Goal: Task Accomplishment & Management: Complete application form

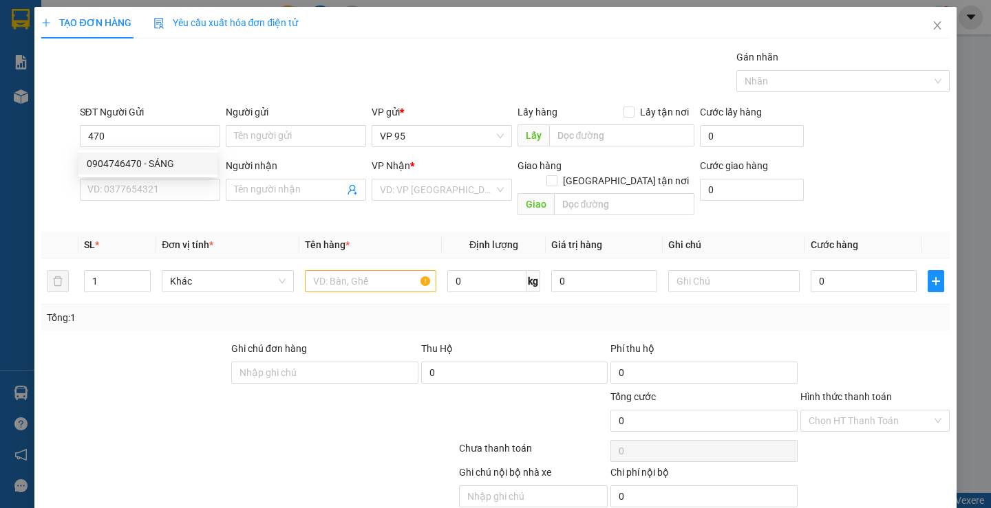
click at [158, 168] on div "0904746470 - SÁNG" at bounding box center [148, 163] width 122 height 15
type input "0904746470"
type input "SÁNG"
type input "0783260987"
type input "HỒNG"
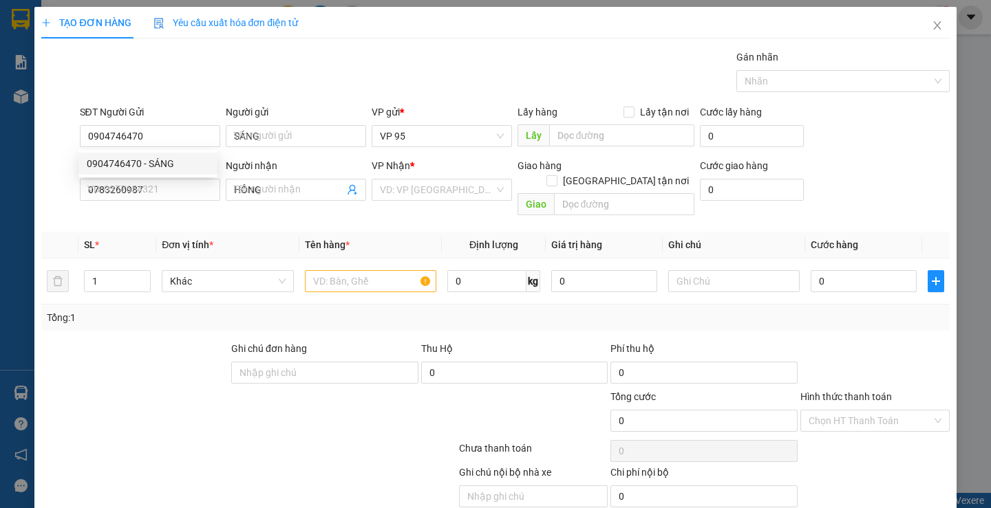
type input "60.000"
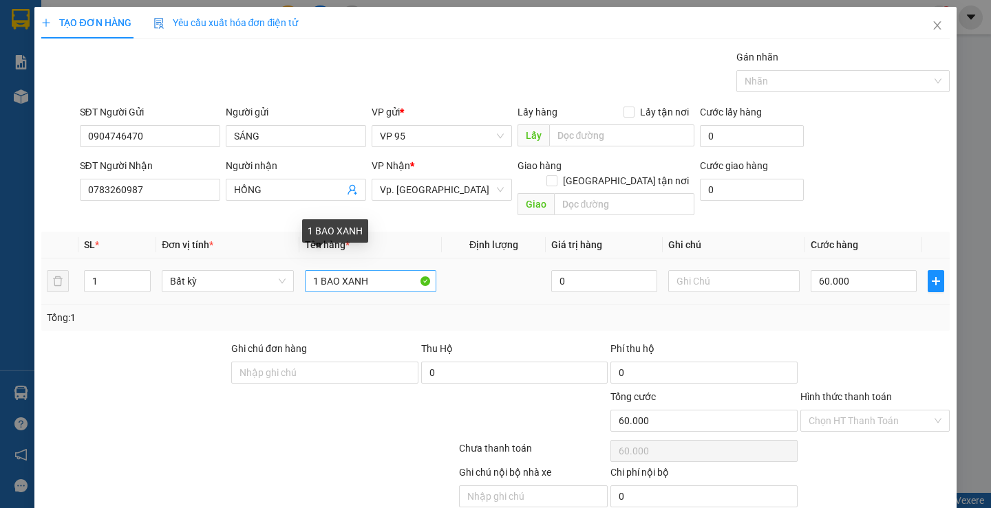
type input "0904746470"
click at [376, 270] on input "1 BAO XANH" at bounding box center [370, 281] width 131 height 22
type input "1 BAO XANH+ 1BOC"
click at [103, 271] on input "1" at bounding box center [117, 281] width 65 height 21
type input "2"
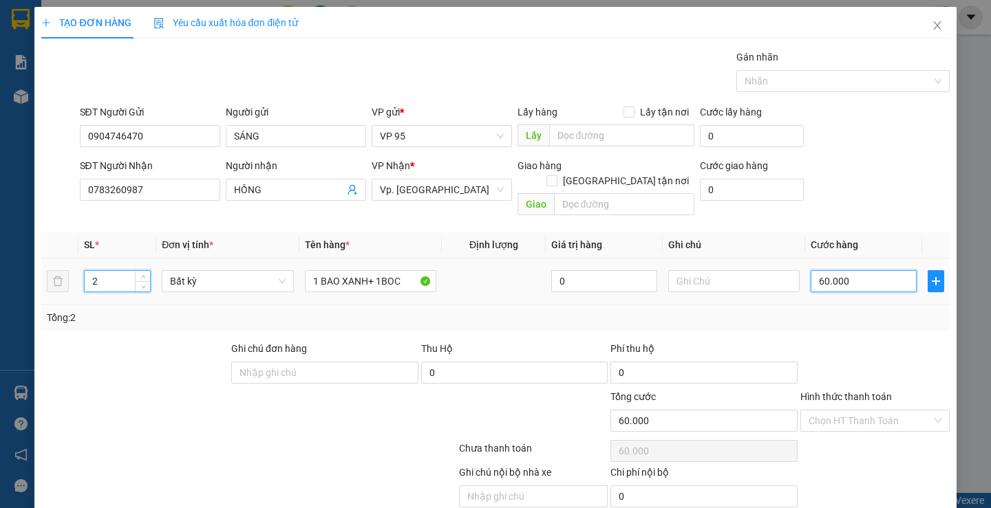
click at [872, 275] on input "60.000" at bounding box center [864, 281] width 106 height 22
type input "0"
type input "1"
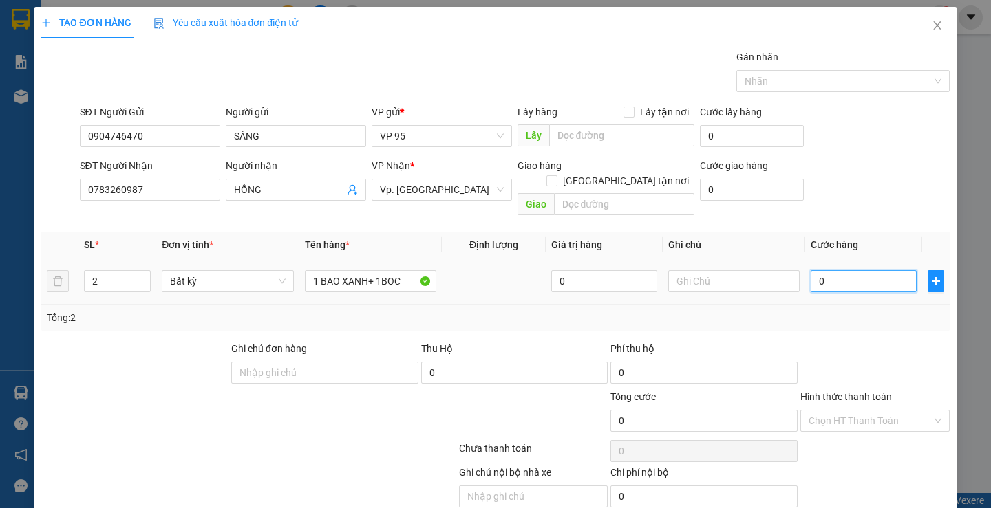
type input "1"
type input "01"
type input "12"
type input "012"
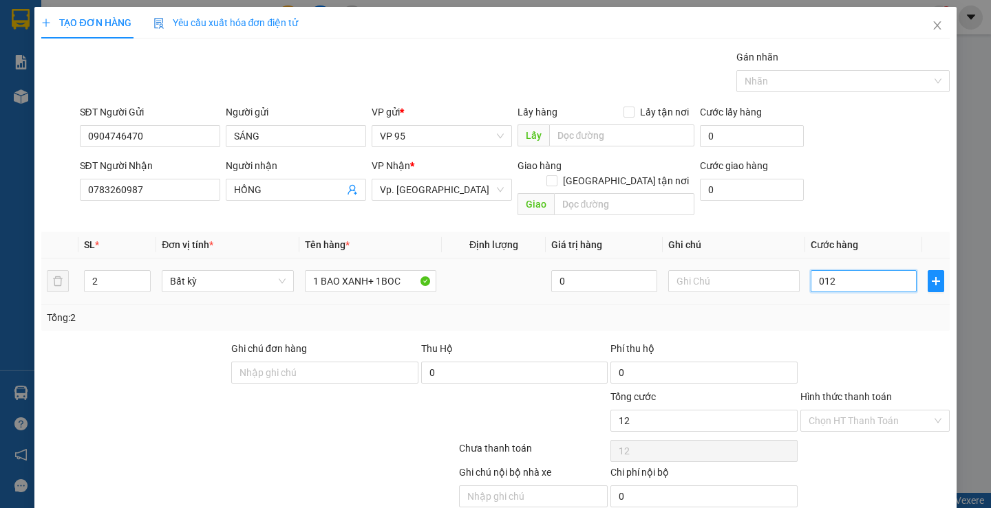
type input "123"
type input "0.123"
type input "1.233"
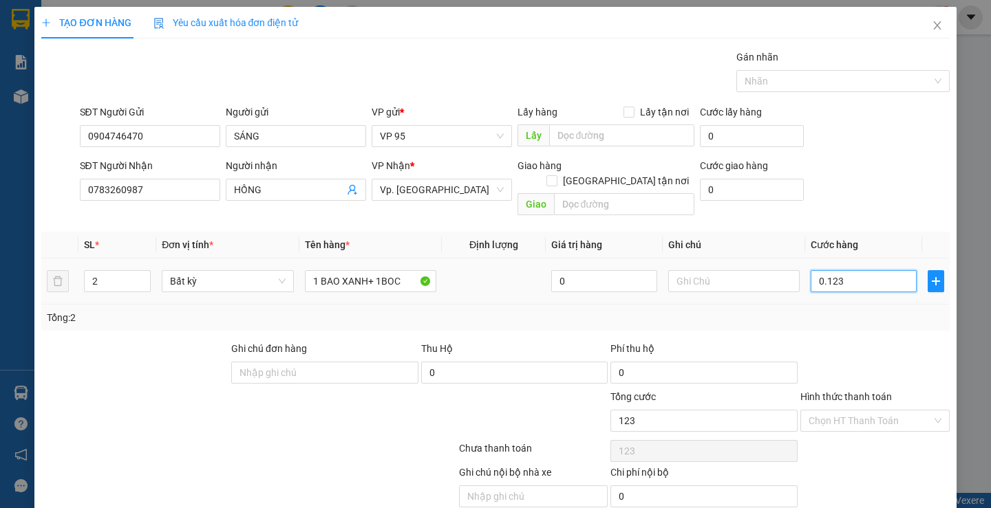
type input "01.233"
type input "12.333"
type input "012.333"
type input "123.333"
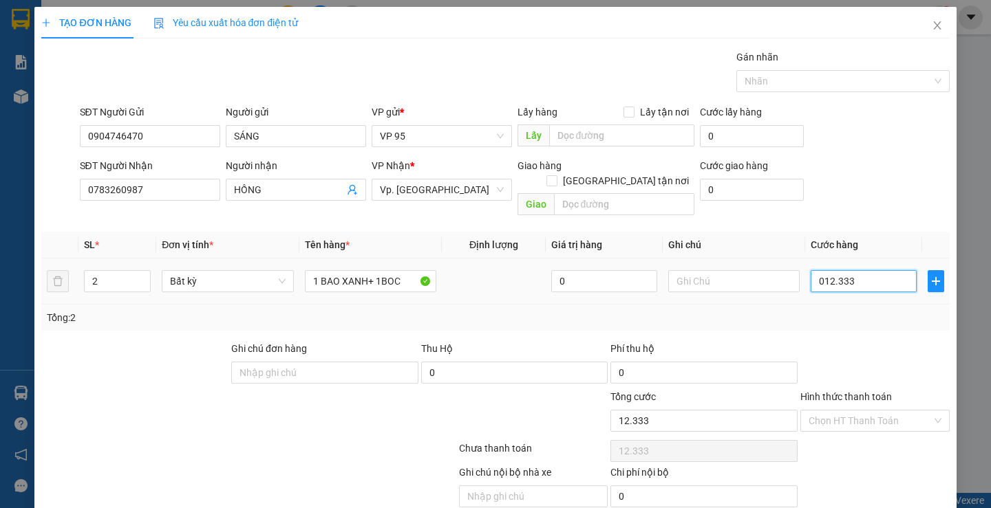
type input "123.333"
type input "0.123.333"
type input "12.333"
type input "012.333"
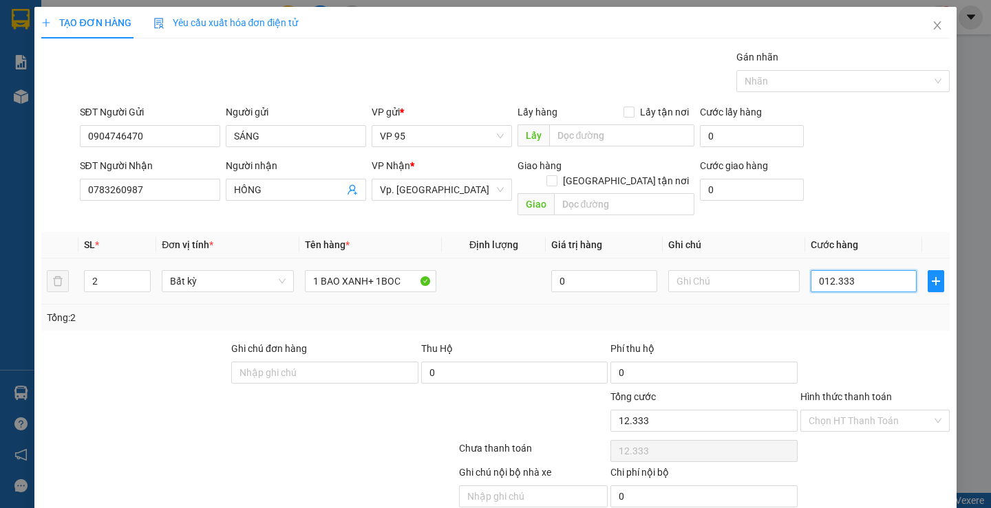
type input "1.233"
type input "01.233"
type input "123"
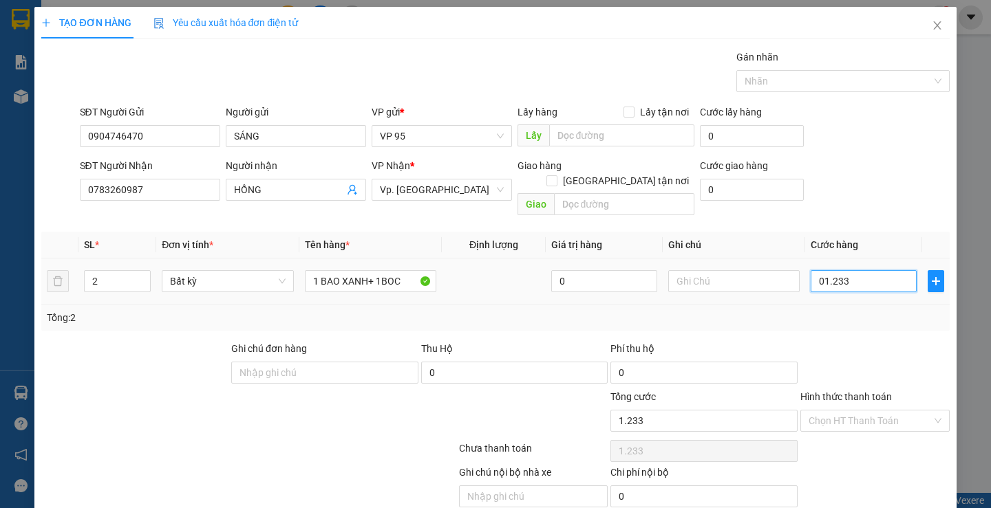
type input "0.123"
type input "12"
type input "012"
type input "1"
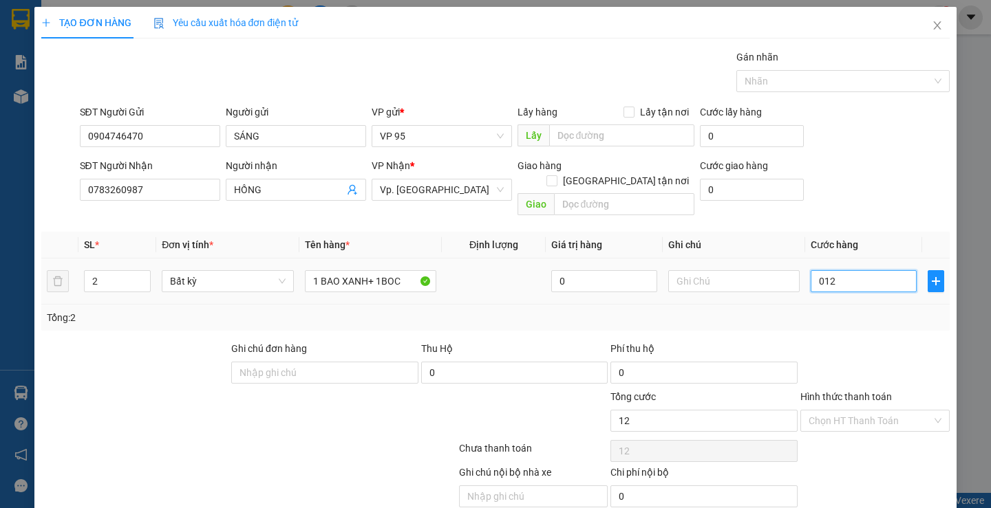
type input "1"
type input "01"
type input "0"
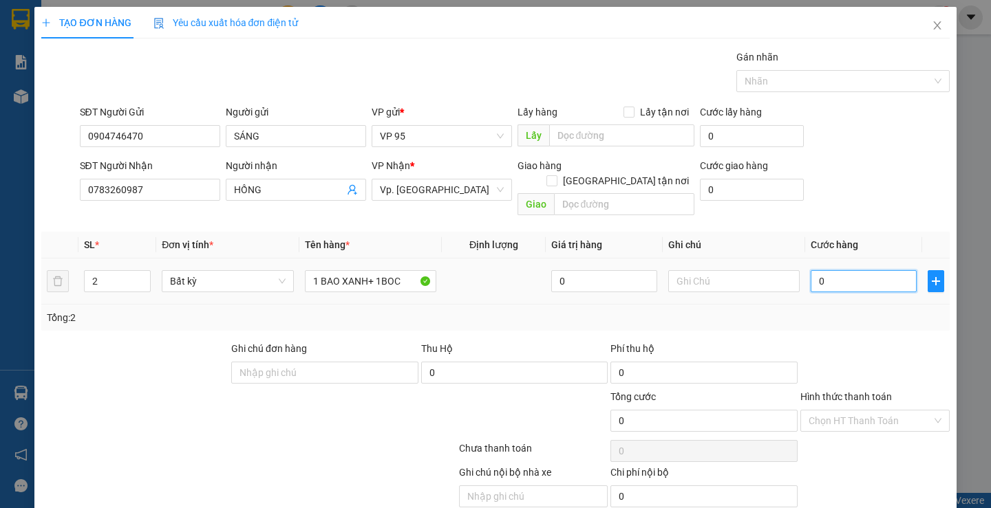
type input "1"
type input "01"
type input "12"
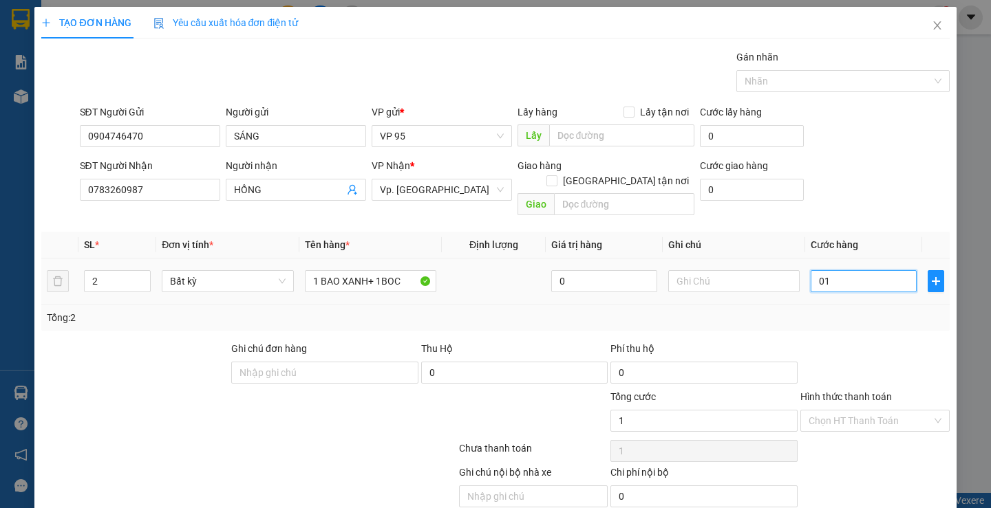
type input "012"
type input "120"
type input "0.120"
type input "1.200"
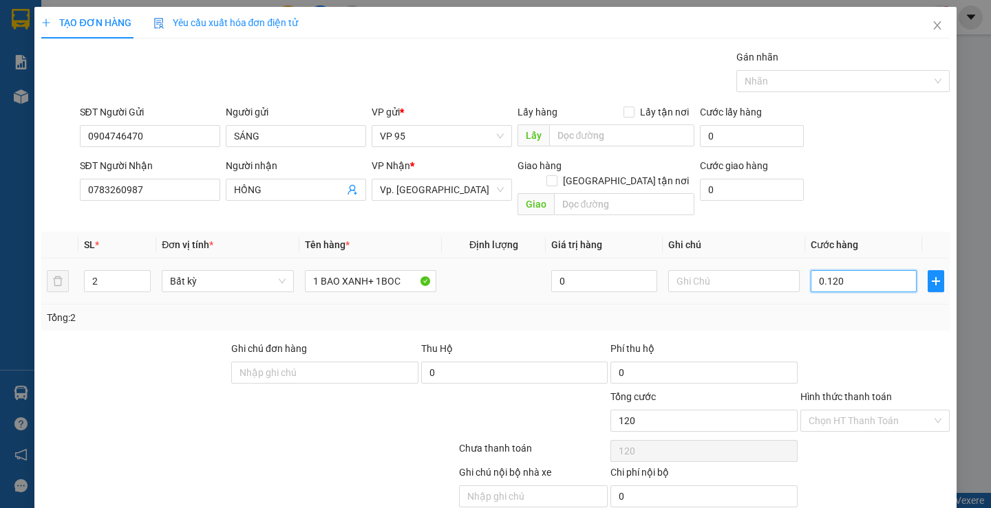
type input "1.200"
type input "01.200"
type input "12.000"
type input "012.000"
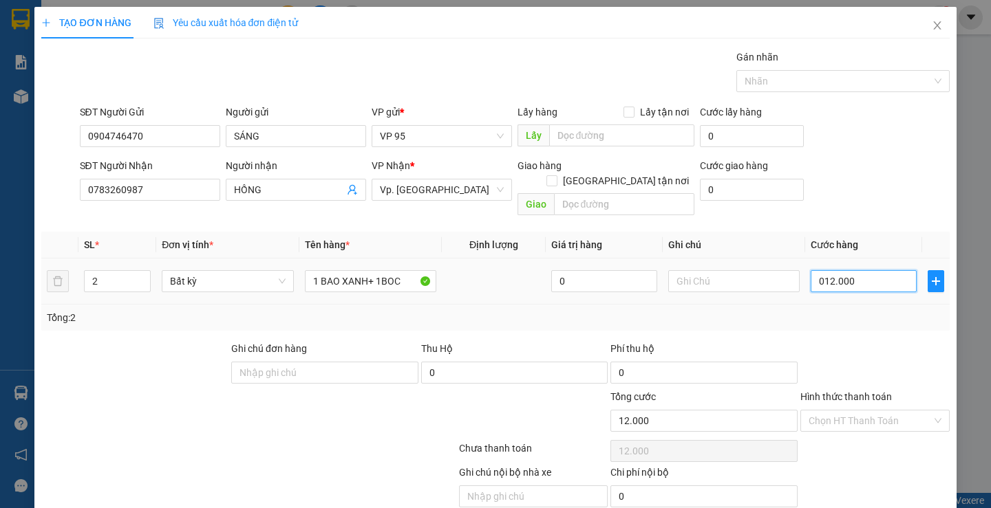
type input "120.000"
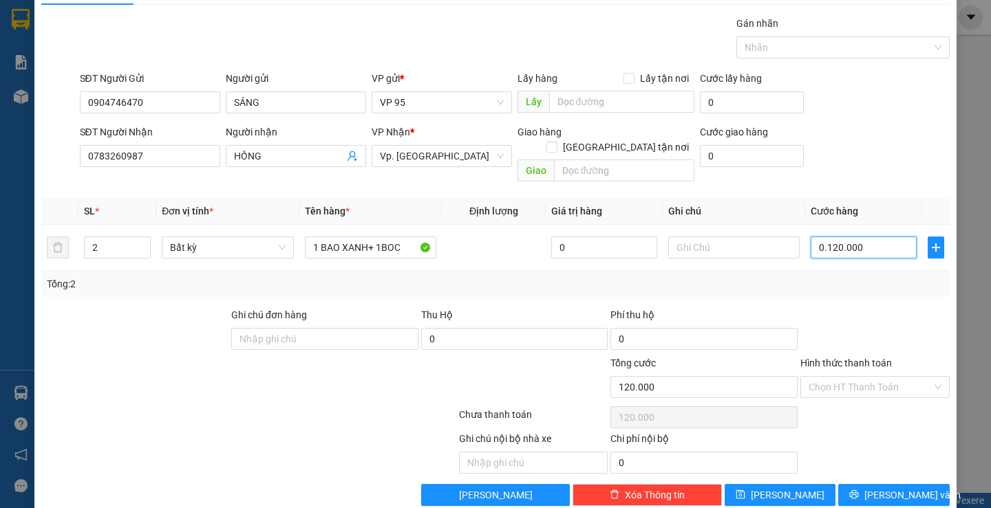
scroll to position [43, 0]
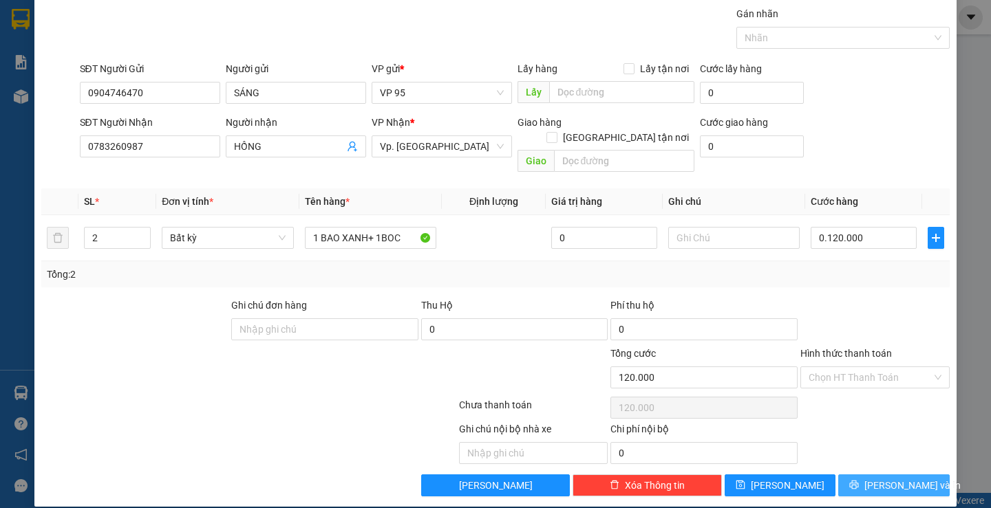
type input "120.000"
click at [886, 478] on span "[PERSON_NAME] và In" at bounding box center [912, 485] width 96 height 15
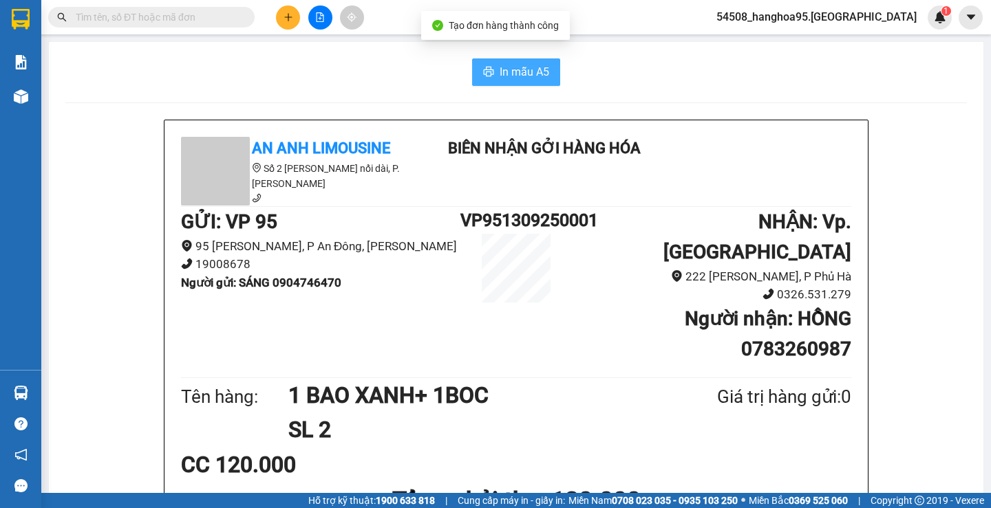
click at [511, 73] on span "In mẫu A5" at bounding box center [525, 71] width 50 height 17
click at [505, 65] on span "In mẫu A5" at bounding box center [525, 71] width 50 height 17
